Goal: Connect with others: Connect with others

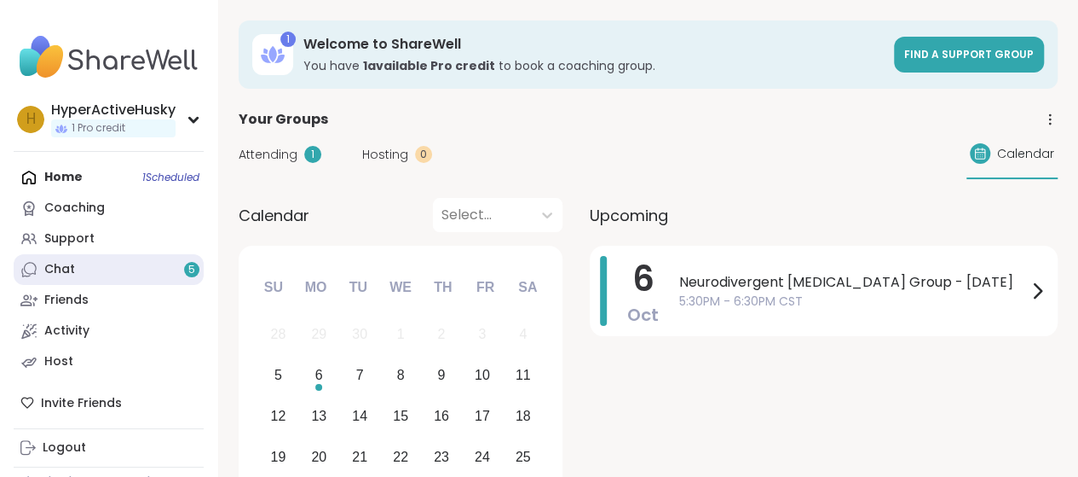
click at [149, 274] on link "Chat 5" at bounding box center [109, 269] width 190 height 31
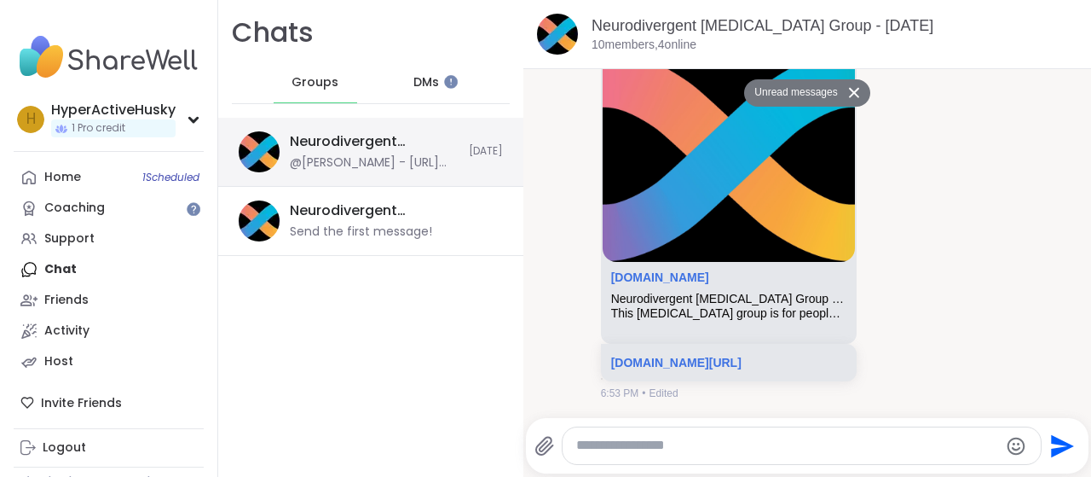
click at [385, 161] on div "@[PERSON_NAME] - [URL][DOMAIN_NAME]" at bounding box center [374, 162] width 169 height 17
click at [413, 86] on span "DMs" at bounding box center [426, 82] width 26 height 17
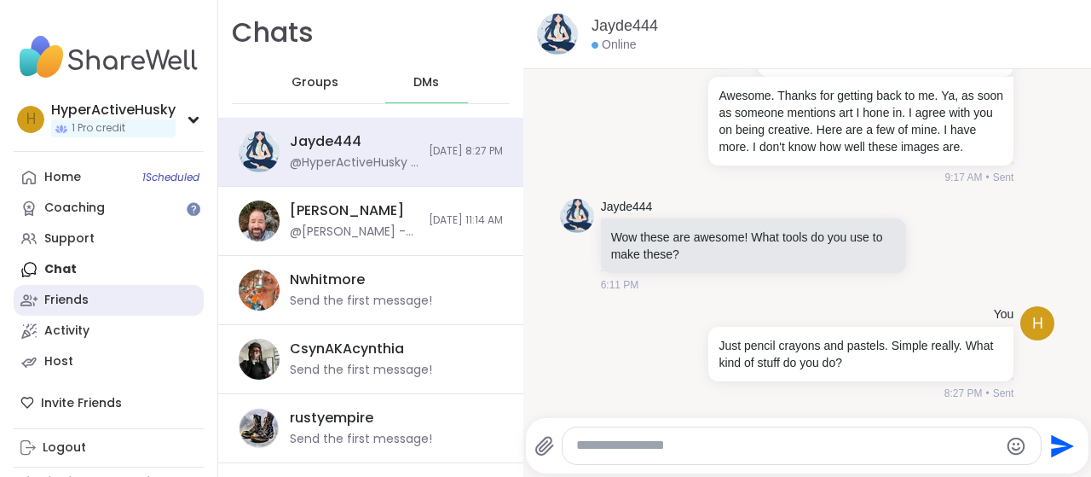
click at [126, 291] on link "Friends" at bounding box center [109, 300] width 190 height 31
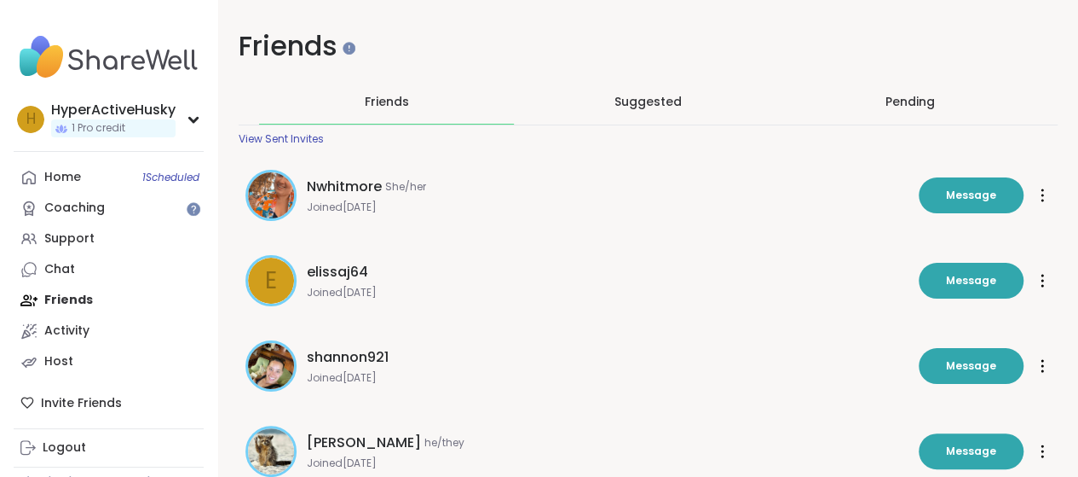
click at [245, 193] on div at bounding box center [270, 195] width 51 height 51
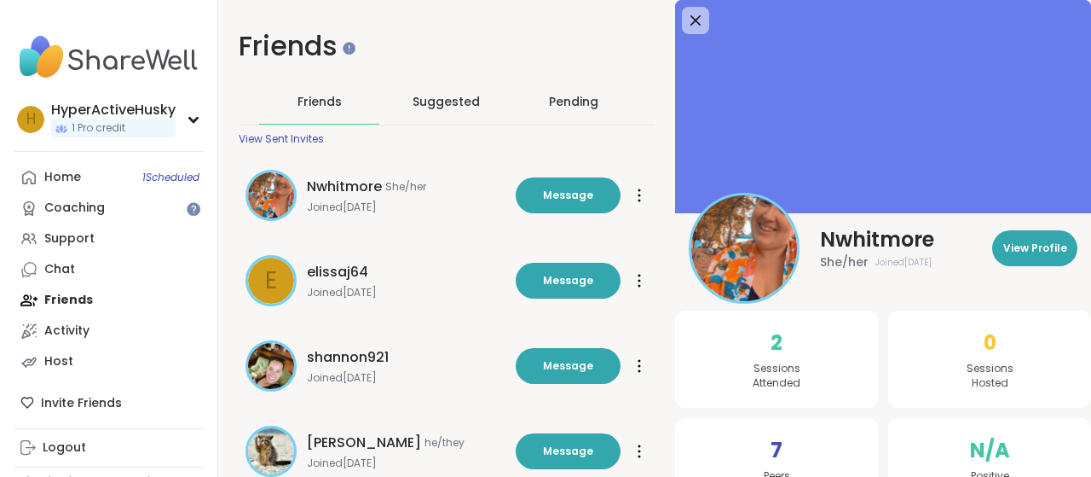
click at [496, 134] on div "Friends Suggested Pending View Sent Invites" at bounding box center [447, 112] width 416 height 66
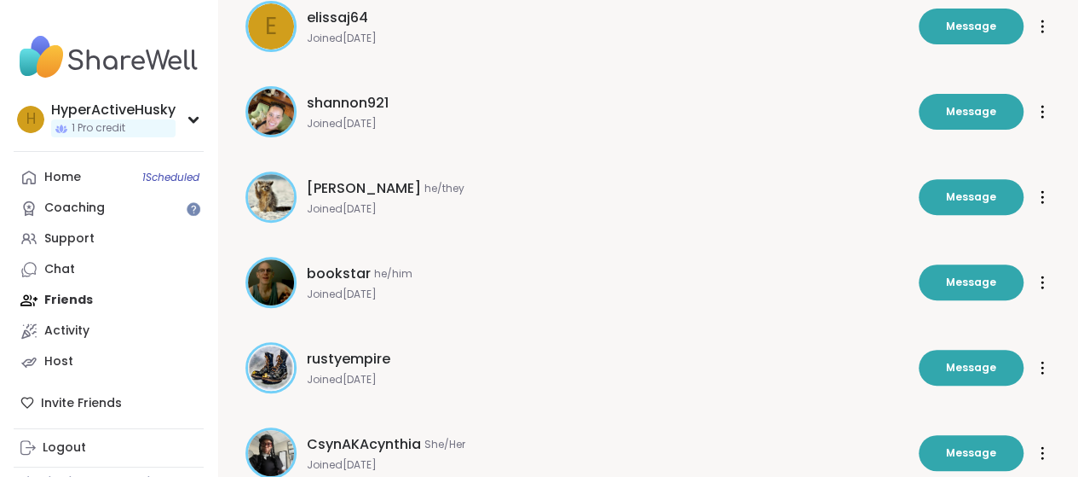
scroll to position [256, 0]
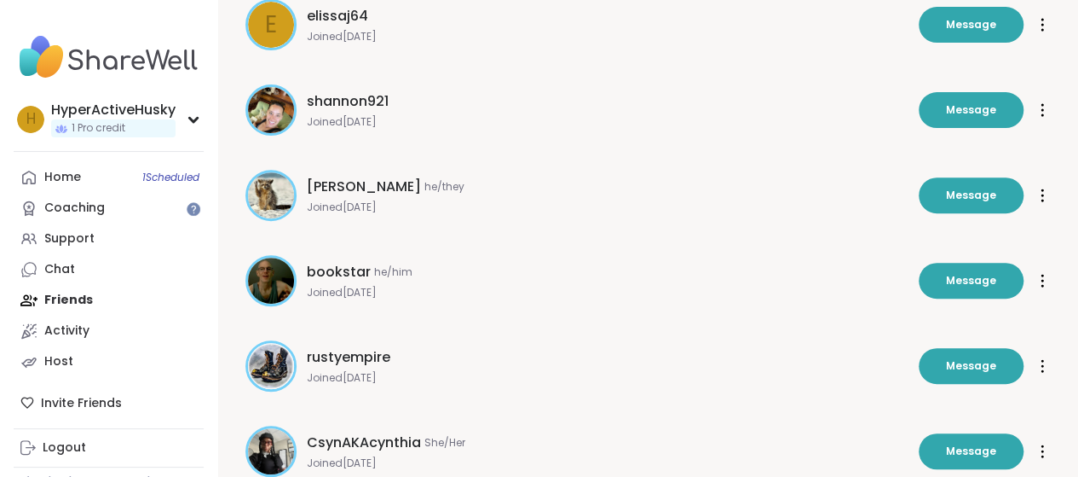
click at [280, 116] on img at bounding box center [271, 110] width 46 height 46
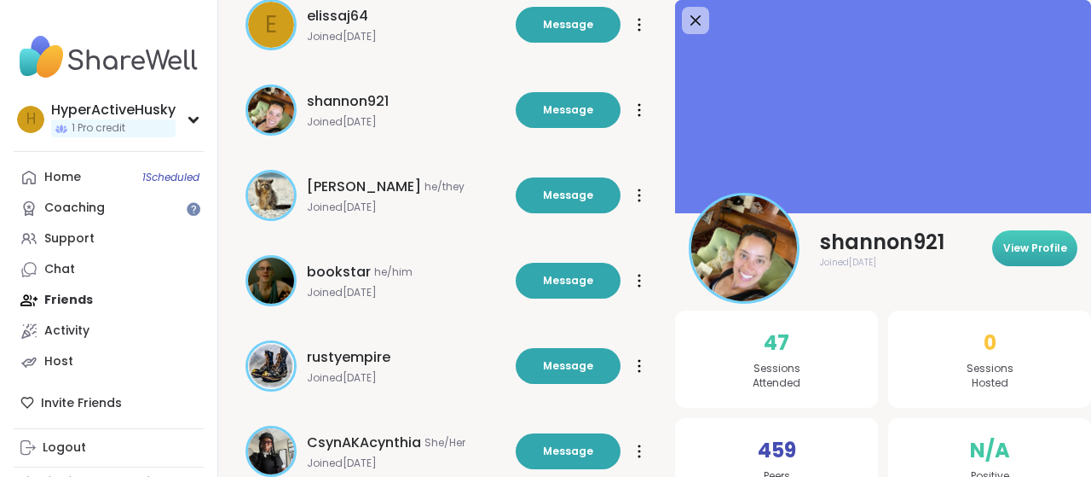
click at [1034, 250] on span "View Profile" at bounding box center [1035, 247] width 64 height 15
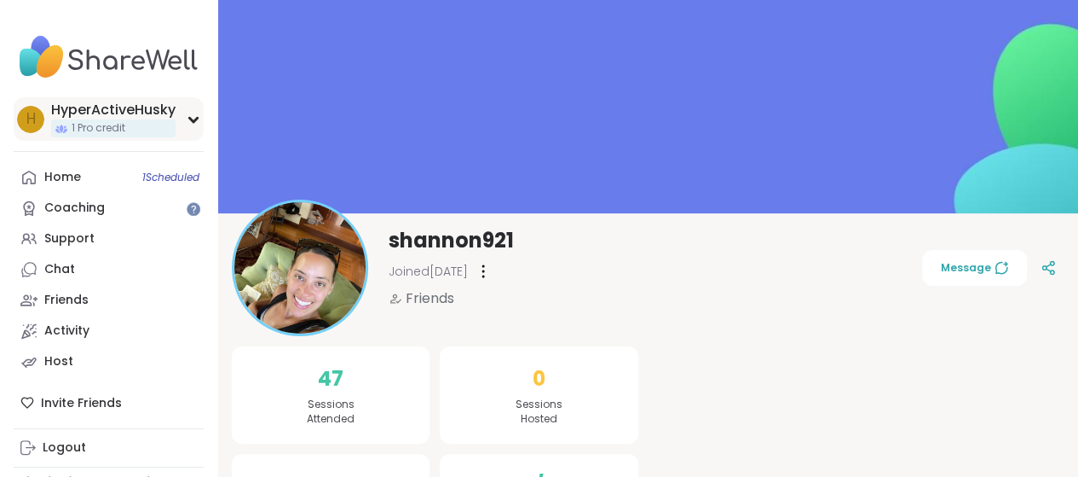
click at [82, 114] on div "HyperActiveHusky" at bounding box center [113, 110] width 124 height 19
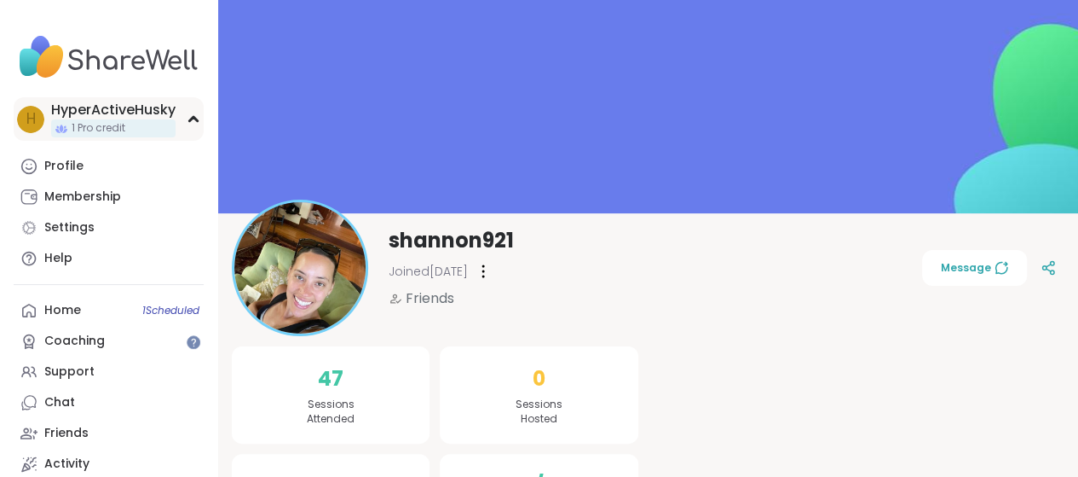
click at [95, 112] on div "HyperActiveHusky" at bounding box center [113, 110] width 124 height 19
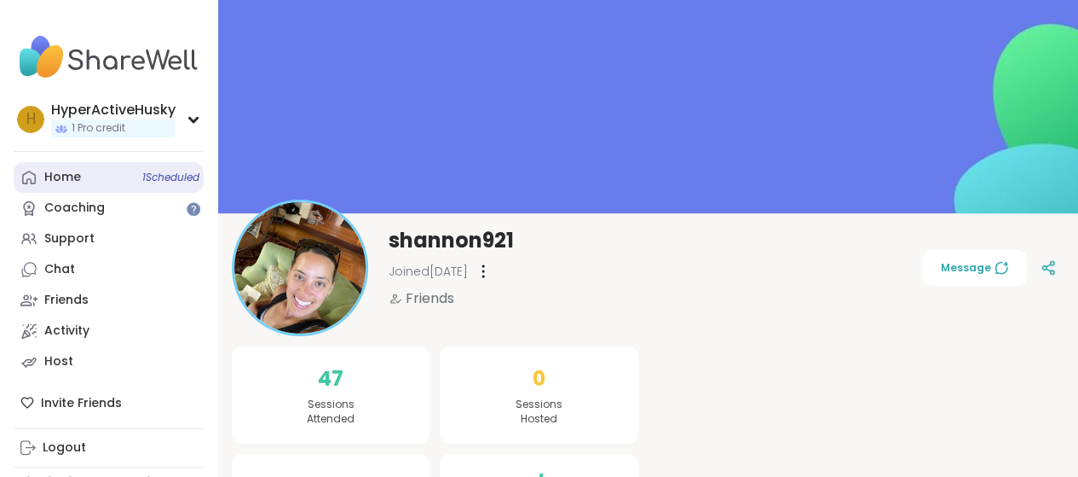
click at [93, 173] on link "Home 1 Scheduled" at bounding box center [109, 177] width 190 height 31
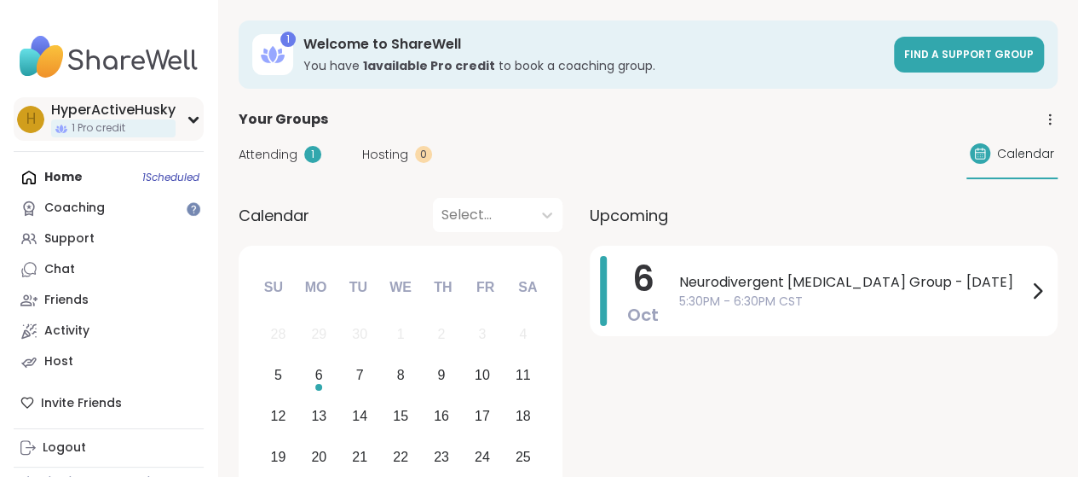
click at [194, 117] on icon at bounding box center [194, 119] width 14 height 9
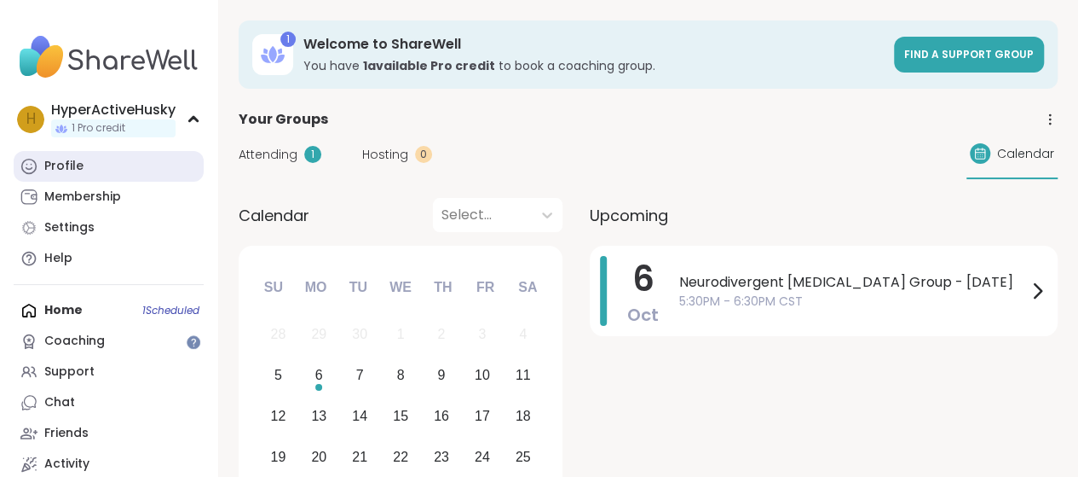
click at [118, 170] on link "Profile" at bounding box center [109, 166] width 190 height 31
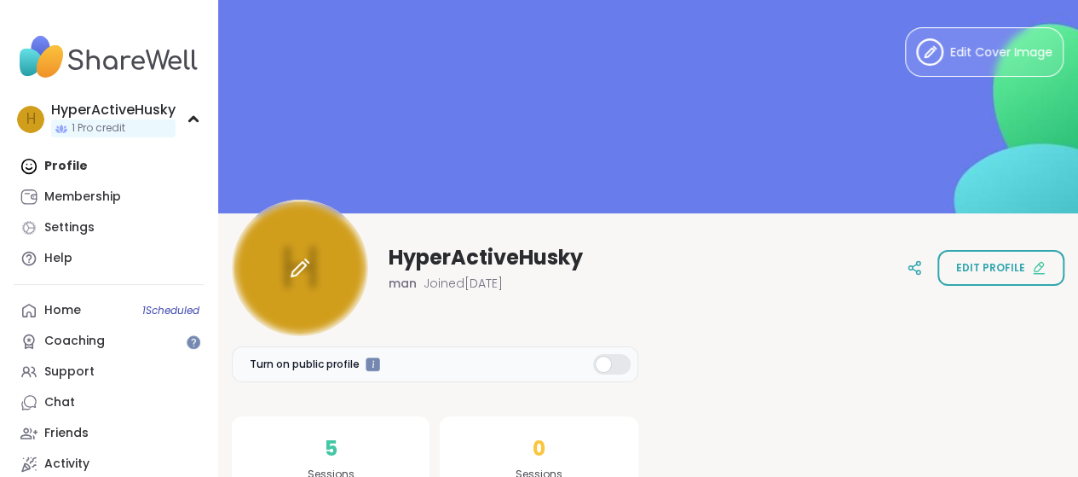
click at [313, 238] on div at bounding box center [300, 267] width 136 height 136
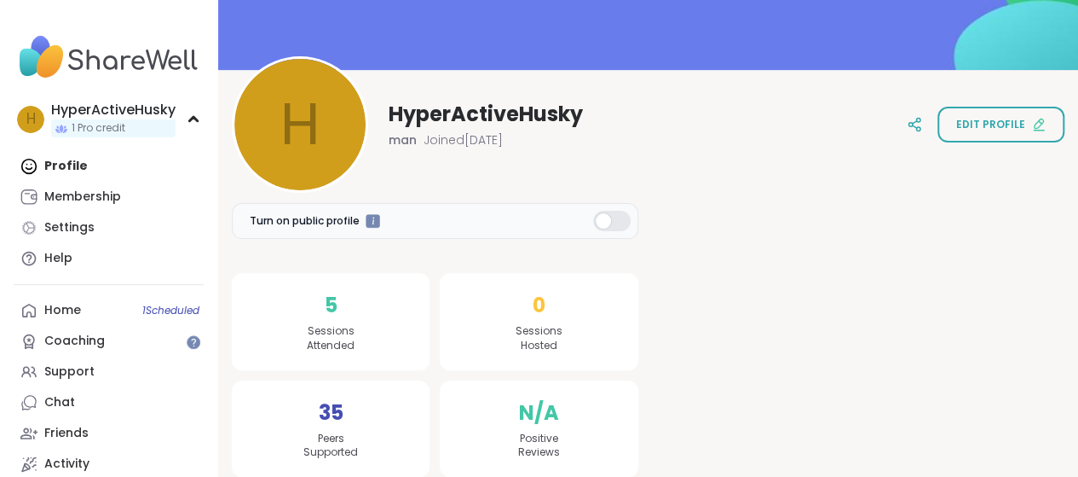
scroll to position [170, 0]
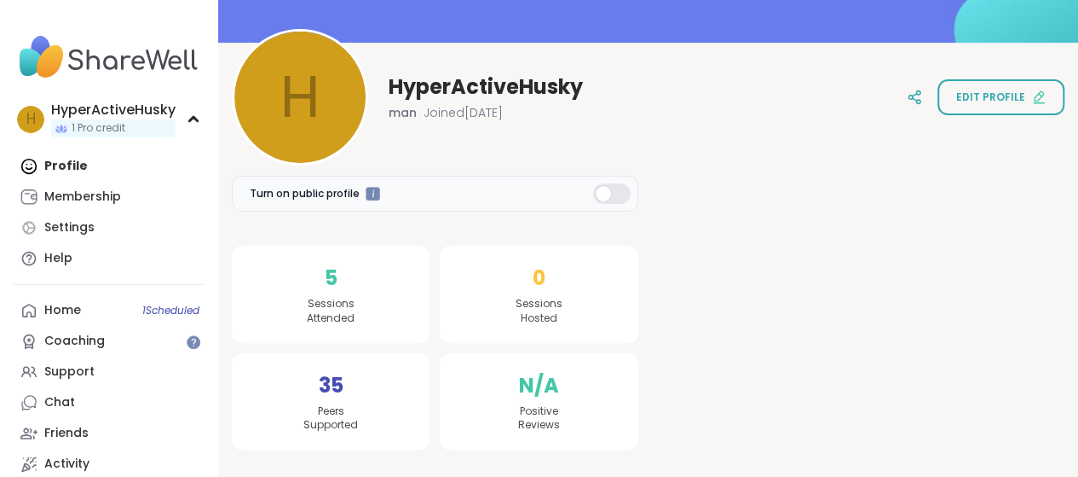
click at [605, 197] on div at bounding box center [612, 193] width 38 height 20
click at [369, 193] on div at bounding box center [373, 193] width 14 height 14
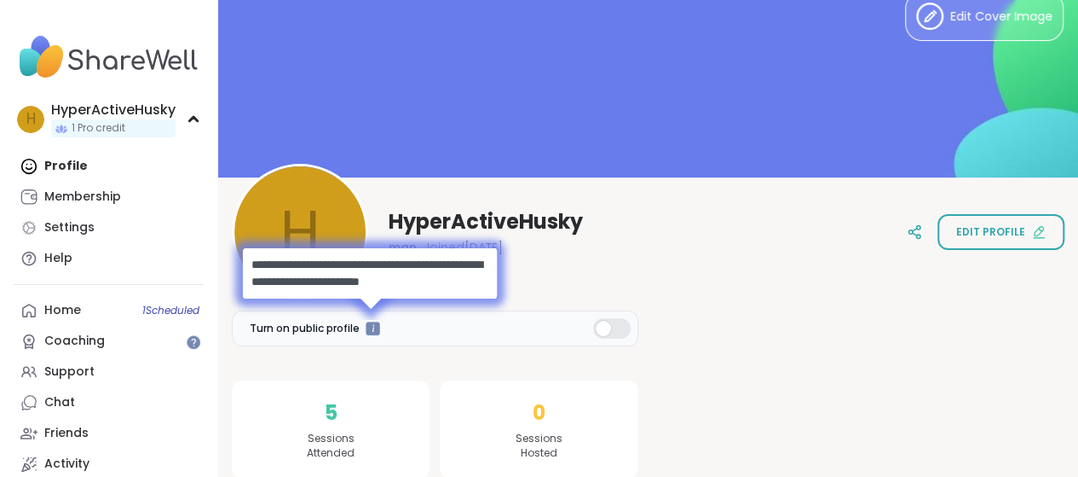
scroll to position [0, 0]
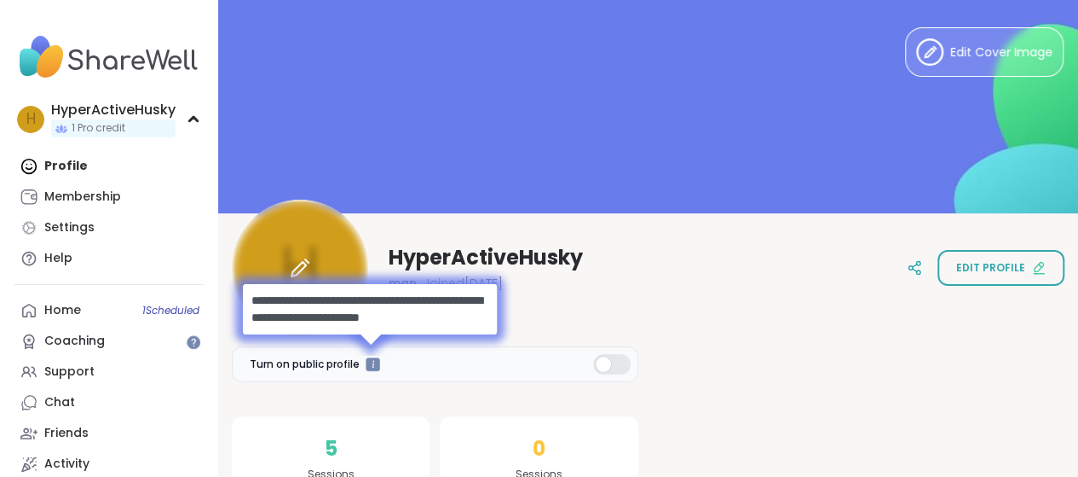
click at [307, 245] on div at bounding box center [300, 267] width 136 height 136
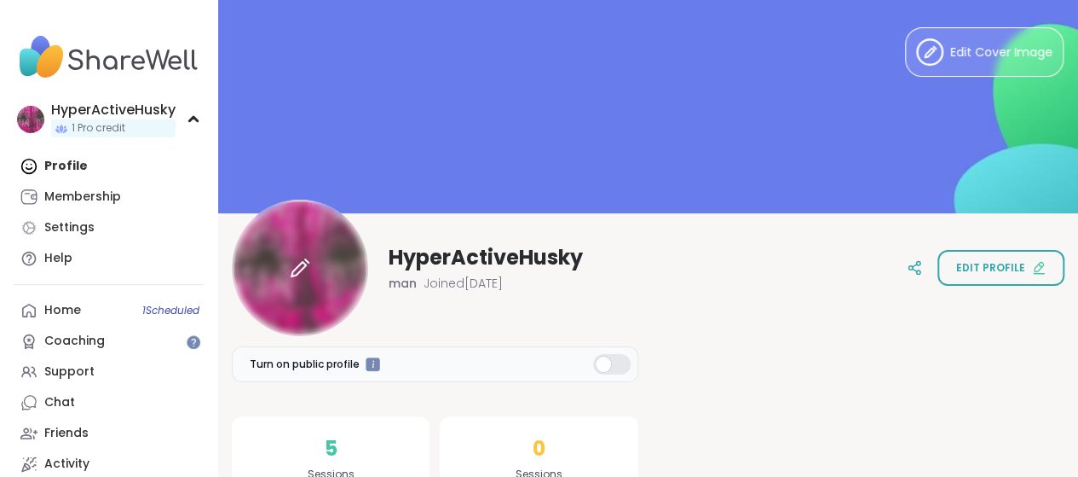
click at [326, 260] on div at bounding box center [300, 267] width 136 height 136
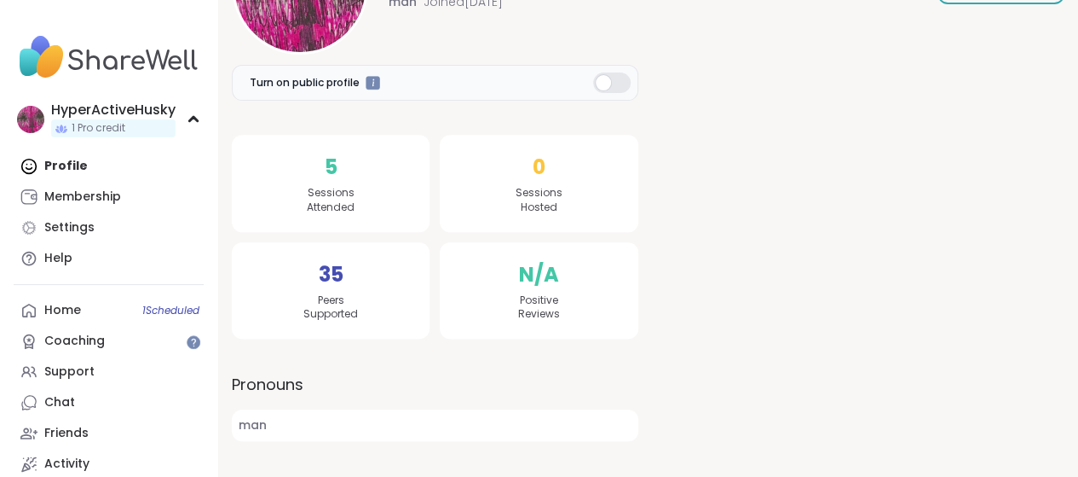
scroll to position [418, 0]
